Goal: Navigation & Orientation: Find specific page/section

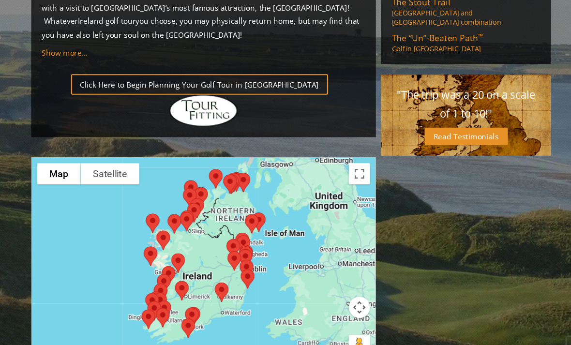
scroll to position [735, 0]
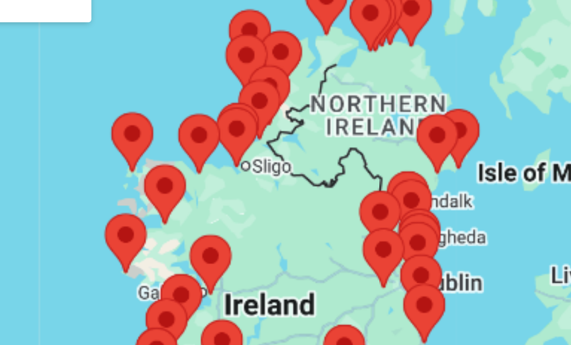
click at [93, 145] on div at bounding box center [205, 241] width 314 height 193
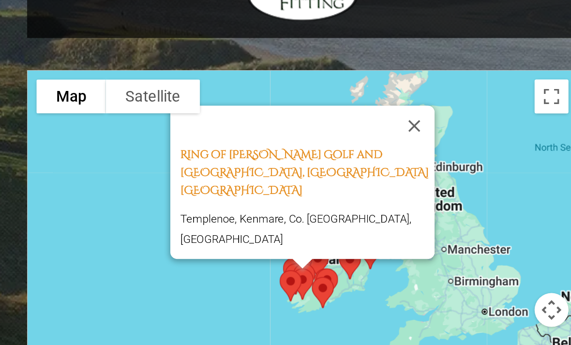
click at [258, 166] on button "Close" at bounding box center [269, 177] width 23 height 23
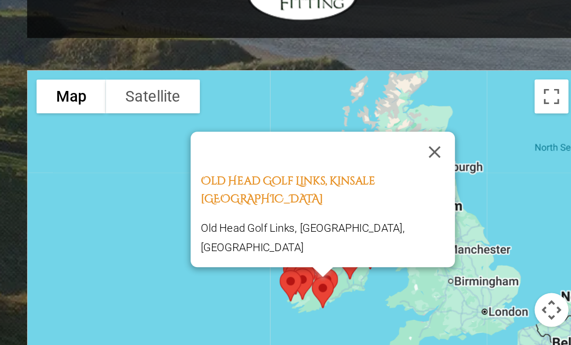
click at [269, 181] on button "Close" at bounding box center [280, 192] width 23 height 23
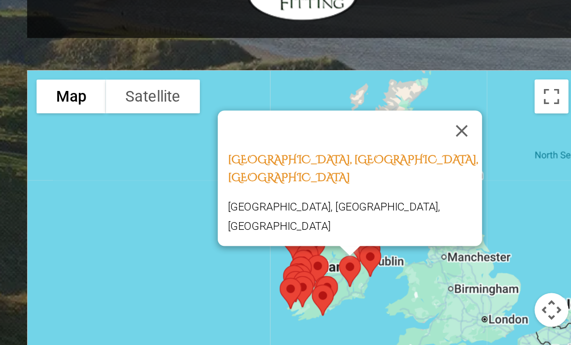
click at [285, 169] on button "Close" at bounding box center [296, 180] width 23 height 23
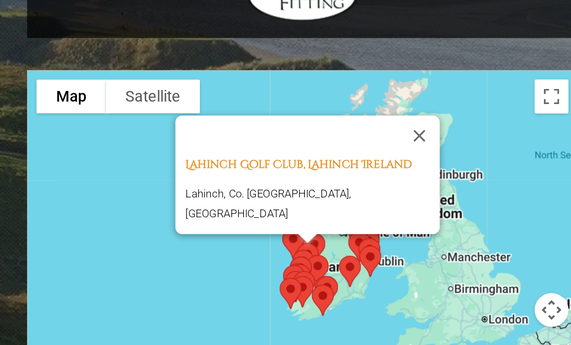
click at [261, 172] on button "Close" at bounding box center [272, 183] width 23 height 23
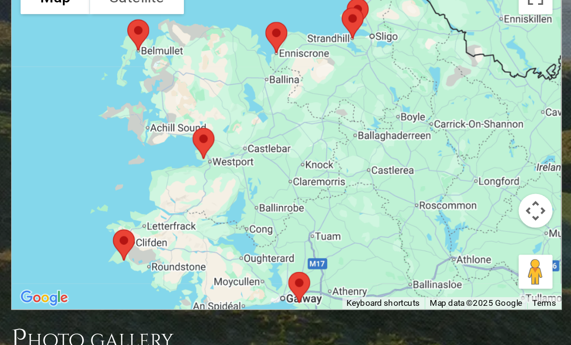
scroll to position [768, 0]
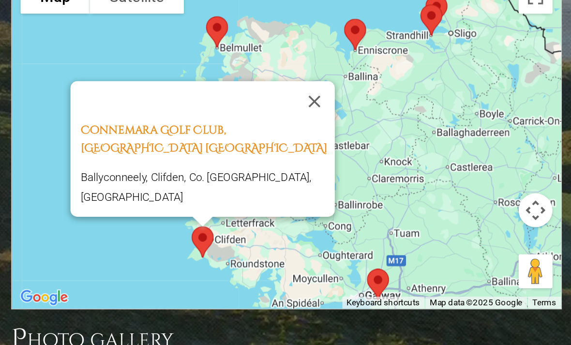
click at [210, 177] on button "Close" at bounding box center [221, 188] width 23 height 23
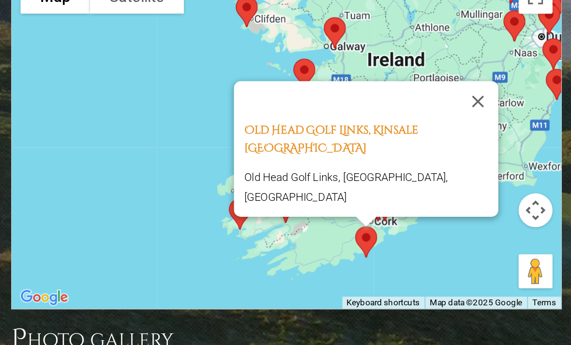
click at [303, 177] on button "Close" at bounding box center [314, 188] width 23 height 23
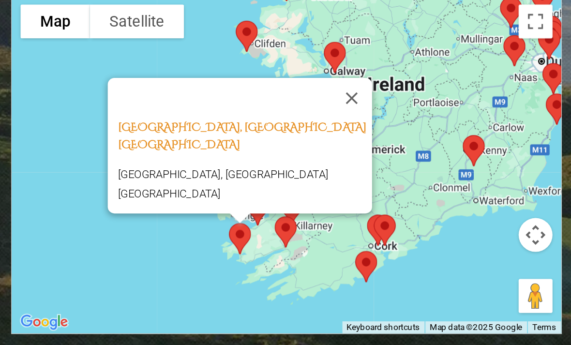
click at [231, 161] on button "Close" at bounding box center [242, 172] width 23 height 23
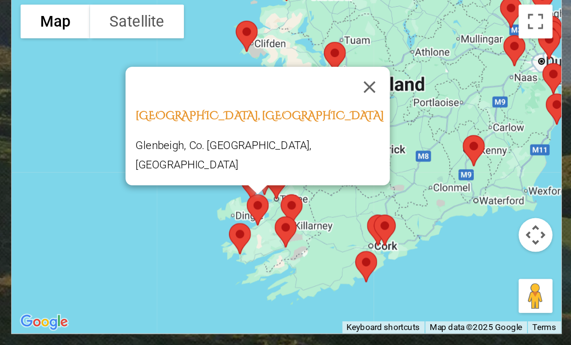
click at [241, 154] on button "Close" at bounding box center [252, 165] width 23 height 23
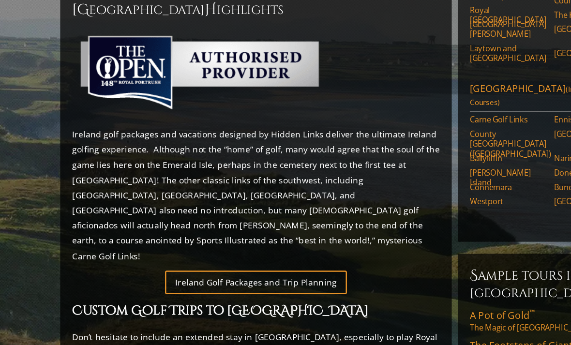
scroll to position [419, 0]
